Goal: Task Accomplishment & Management: Manage account settings

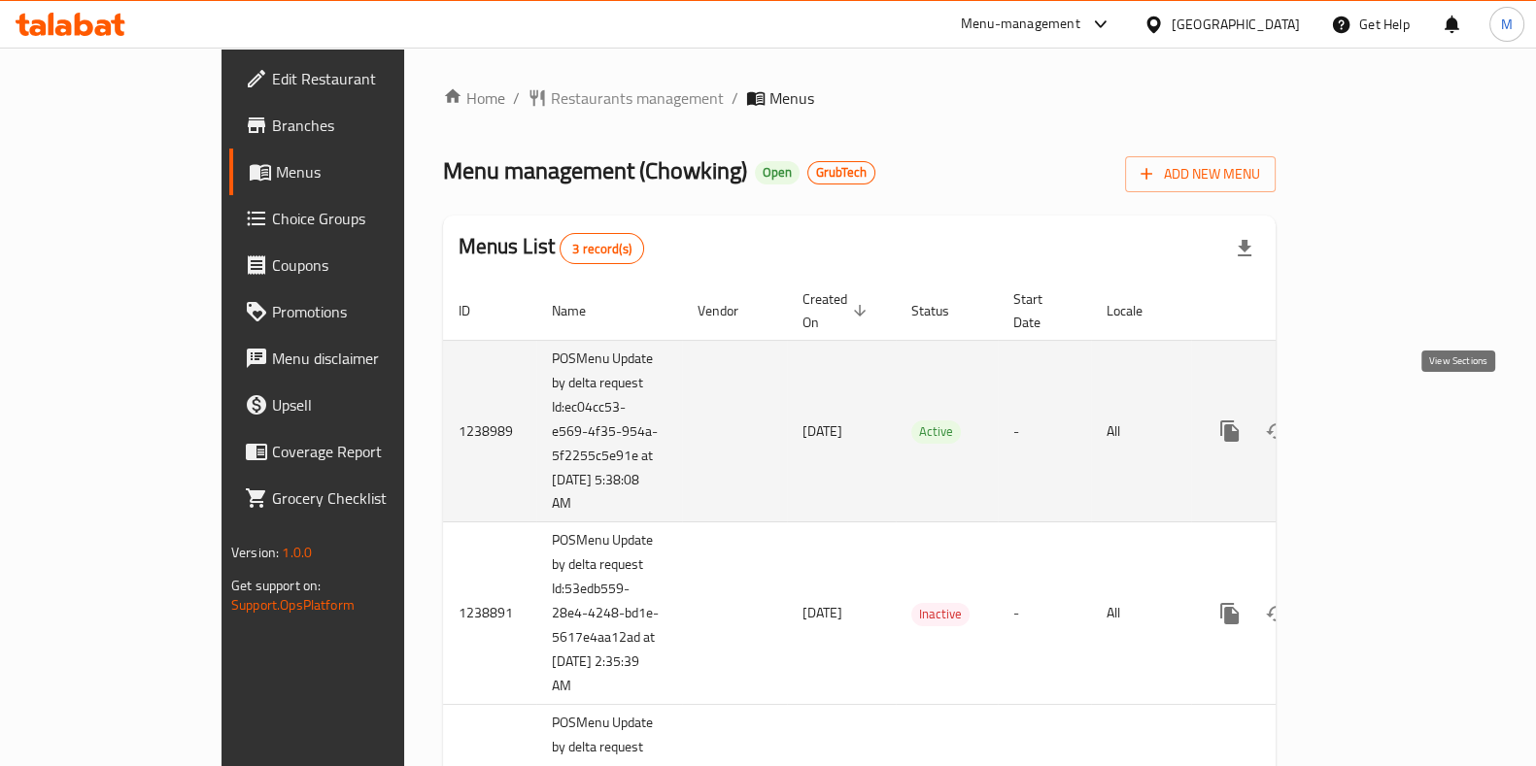
click at [1393, 408] on link "enhanced table" at bounding box center [1369, 431] width 47 height 47
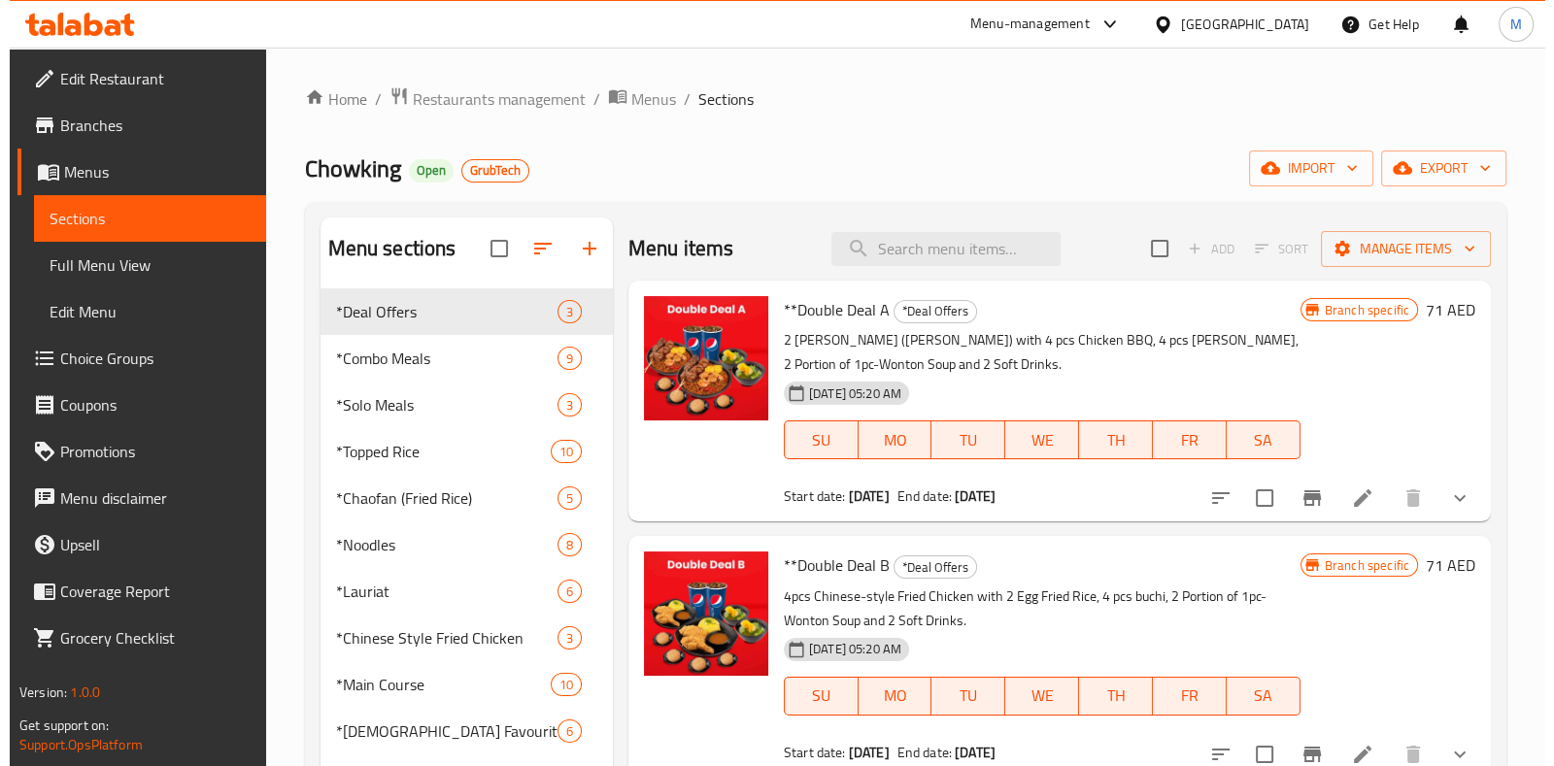
scroll to position [423, 0]
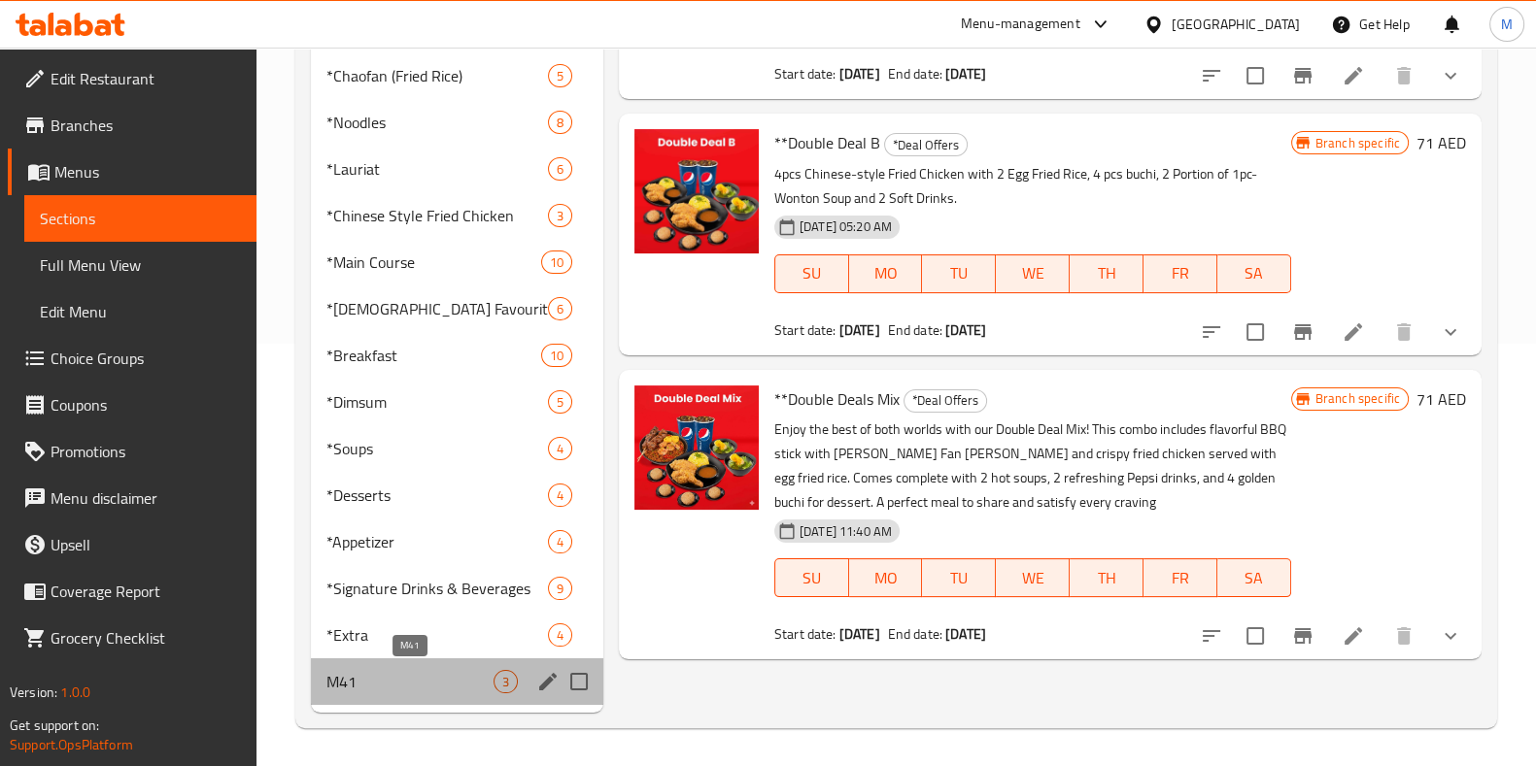
click at [393, 677] on span "M41" at bounding box center [409, 681] width 167 height 23
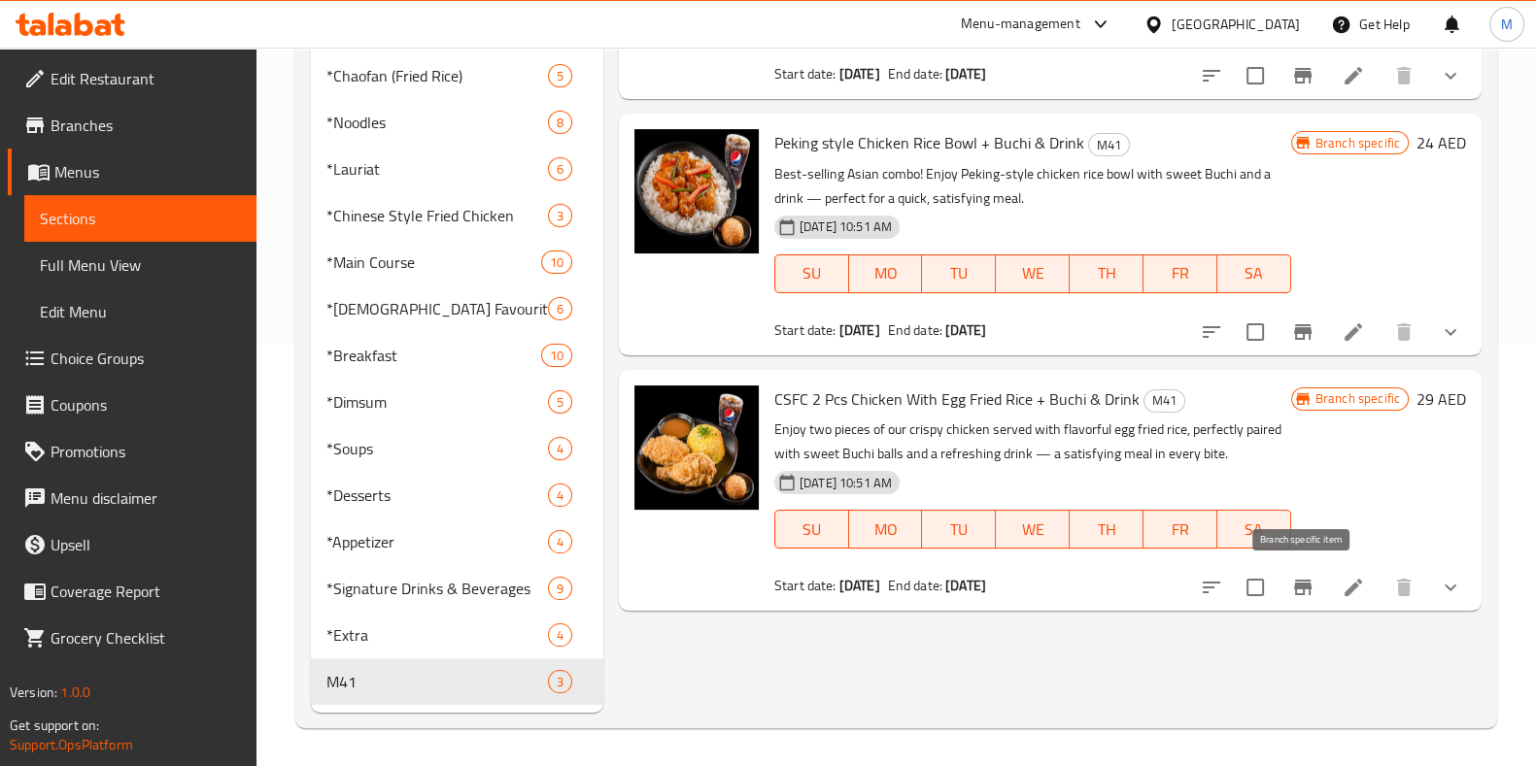
click at [1312, 585] on icon "Branch-specific-item" at bounding box center [1302, 587] width 23 height 23
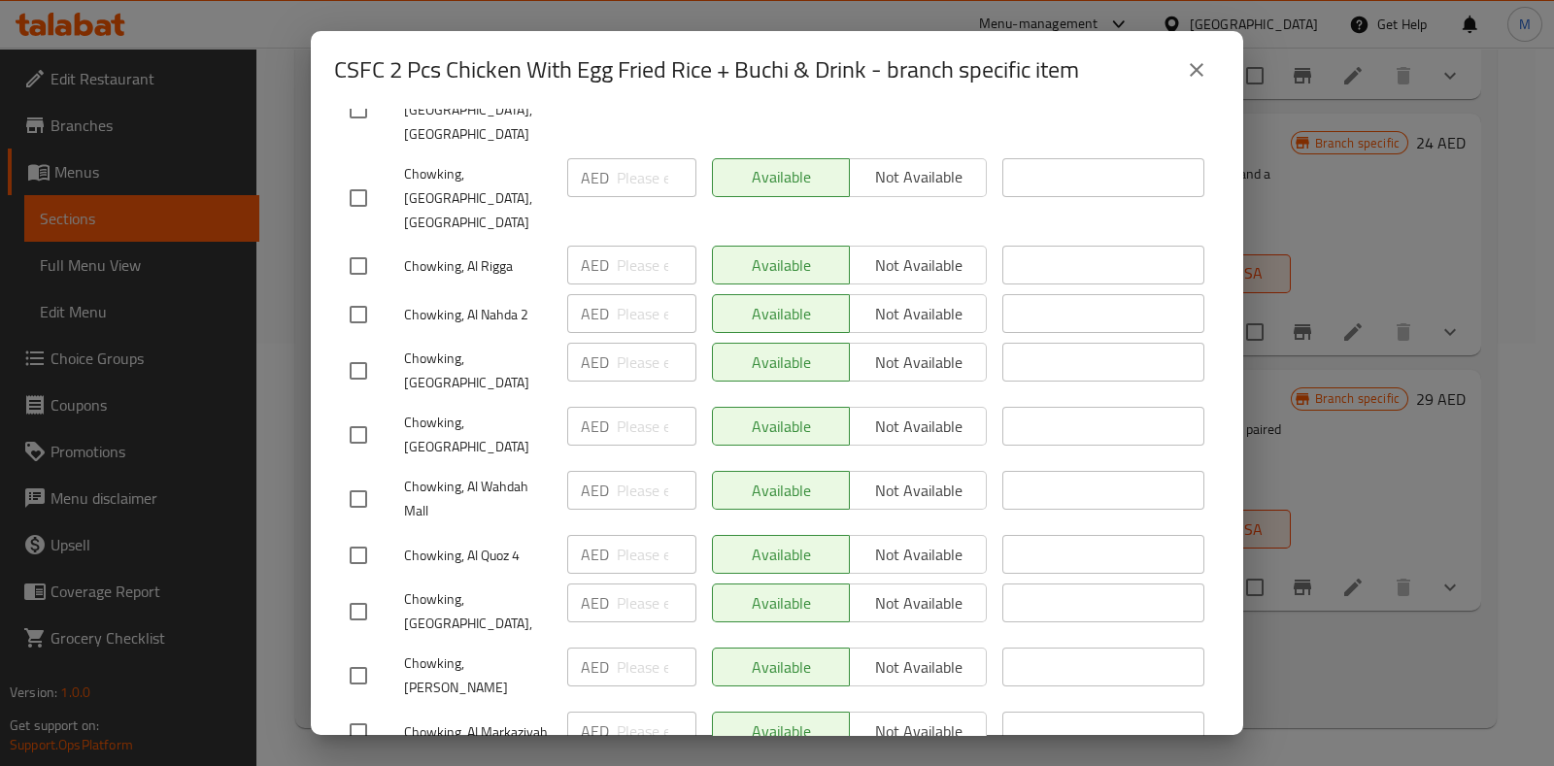
scroll to position [1947, 0]
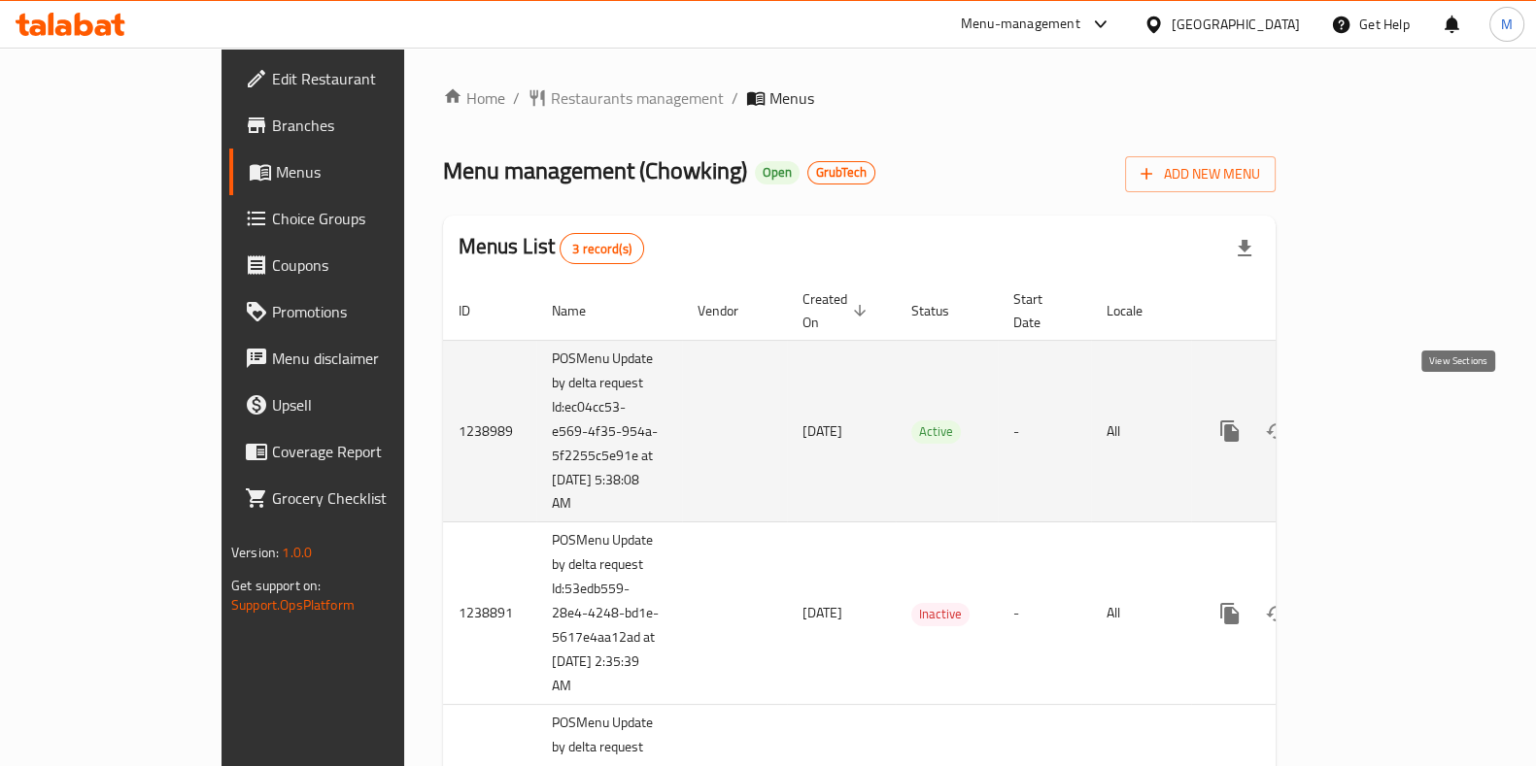
click at [1393, 408] on link "enhanced table" at bounding box center [1369, 431] width 47 height 47
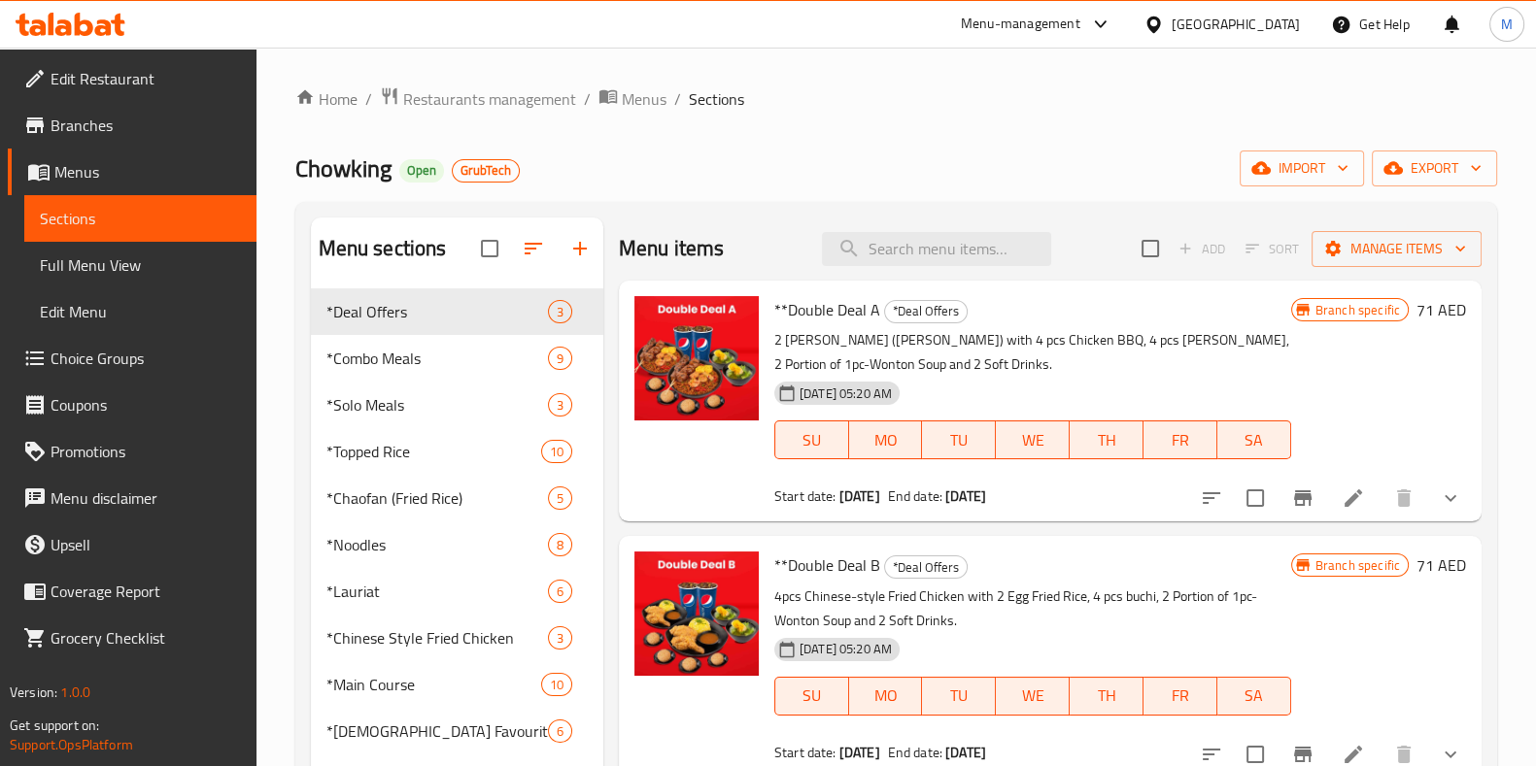
scroll to position [423, 0]
